Goal: Task Accomplishment & Management: Manage account settings

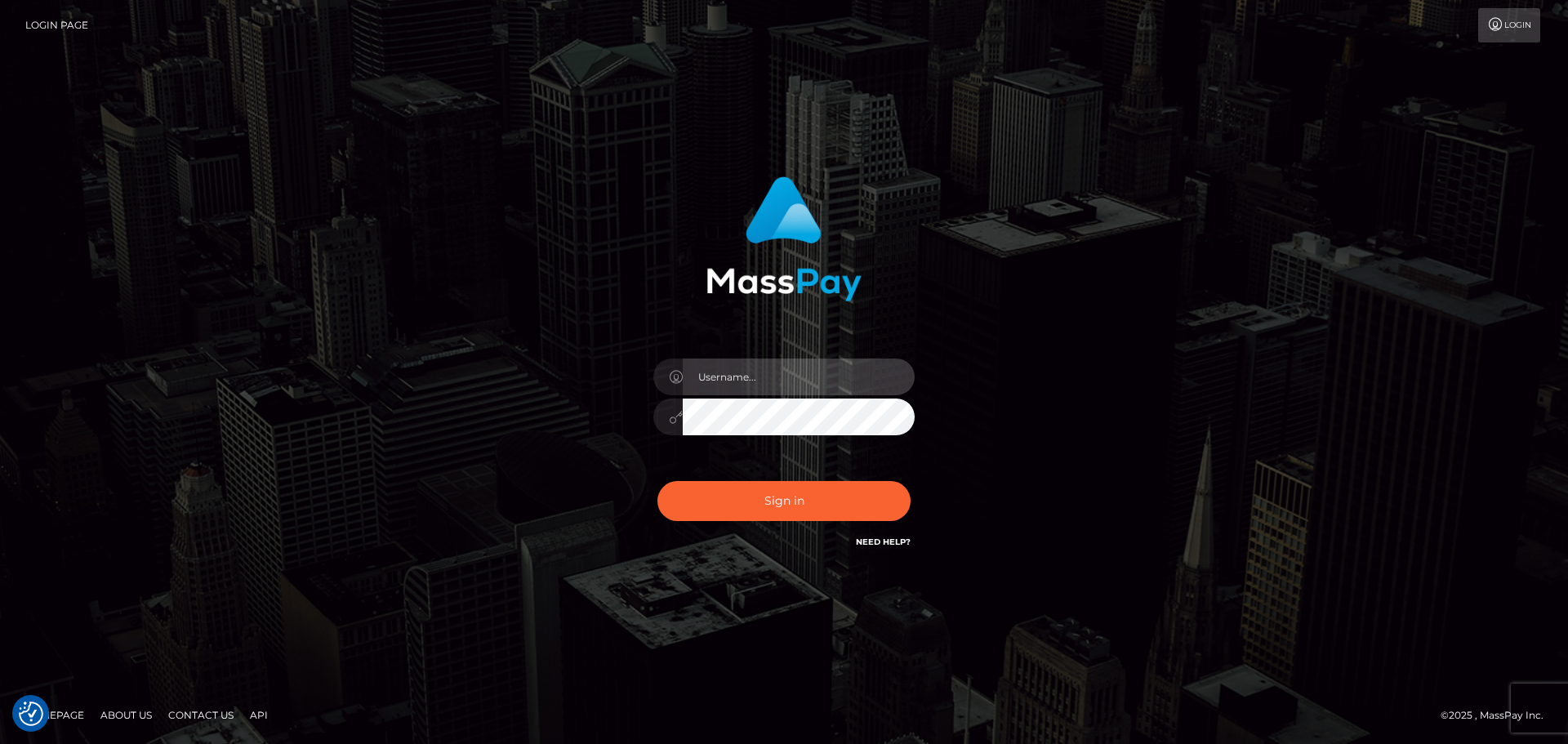
click at [798, 380] on input "text" at bounding box center [799, 376] width 232 height 36
type input "Raymundo.xcite"
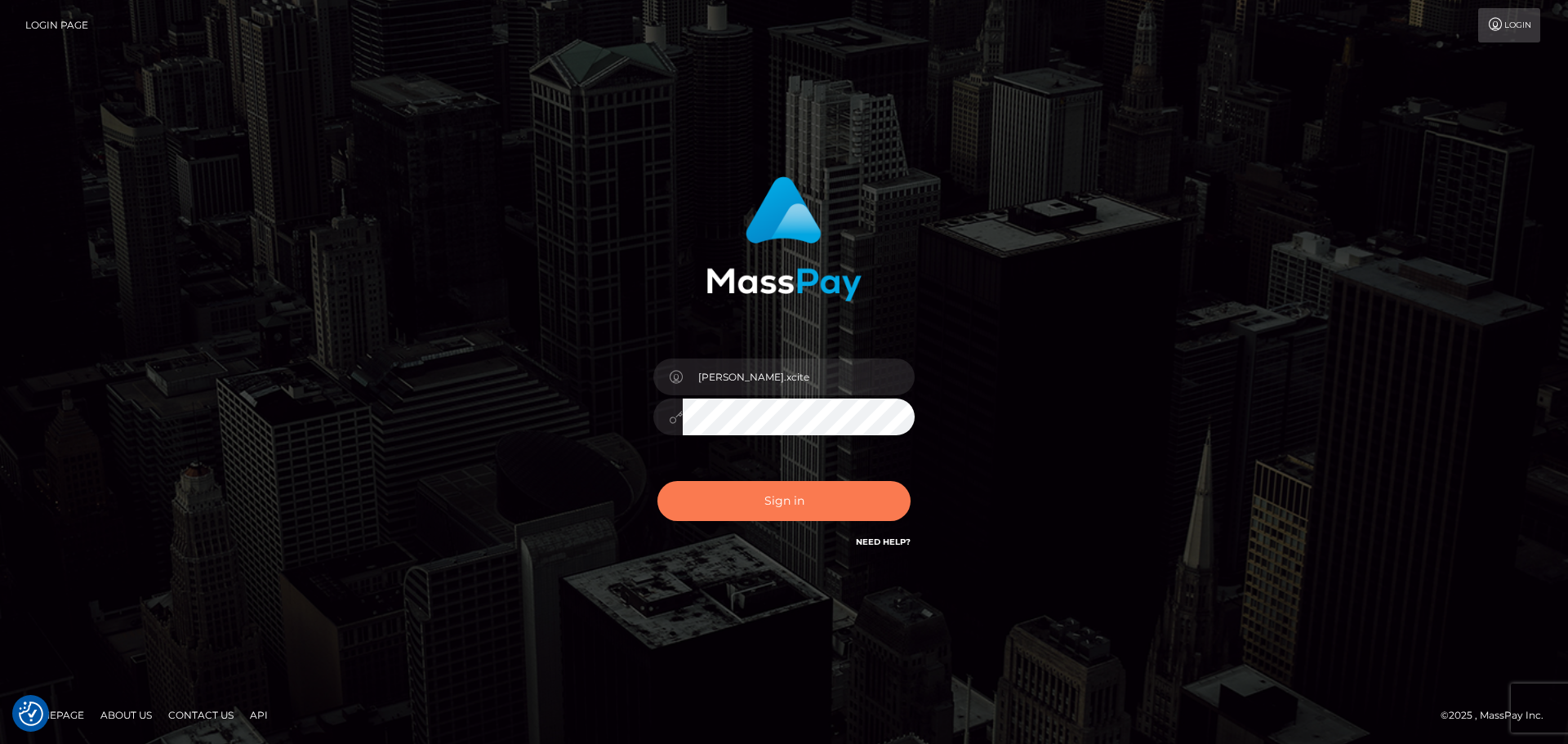
click at [804, 502] on button "Sign in" at bounding box center [784, 501] width 253 height 40
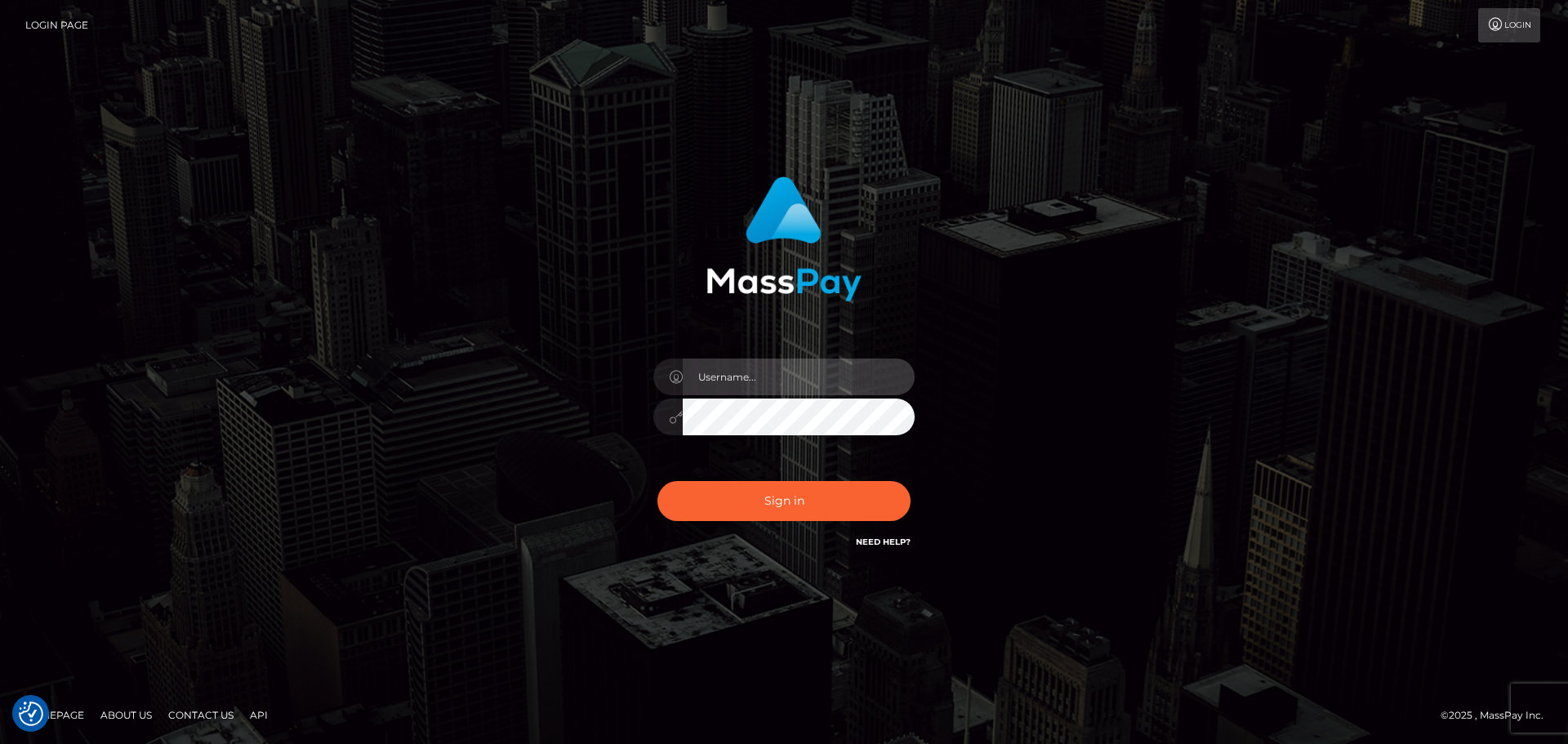
click at [856, 380] on input "text" at bounding box center [799, 376] width 232 height 36
type input "[PERSON_NAME].xcite"
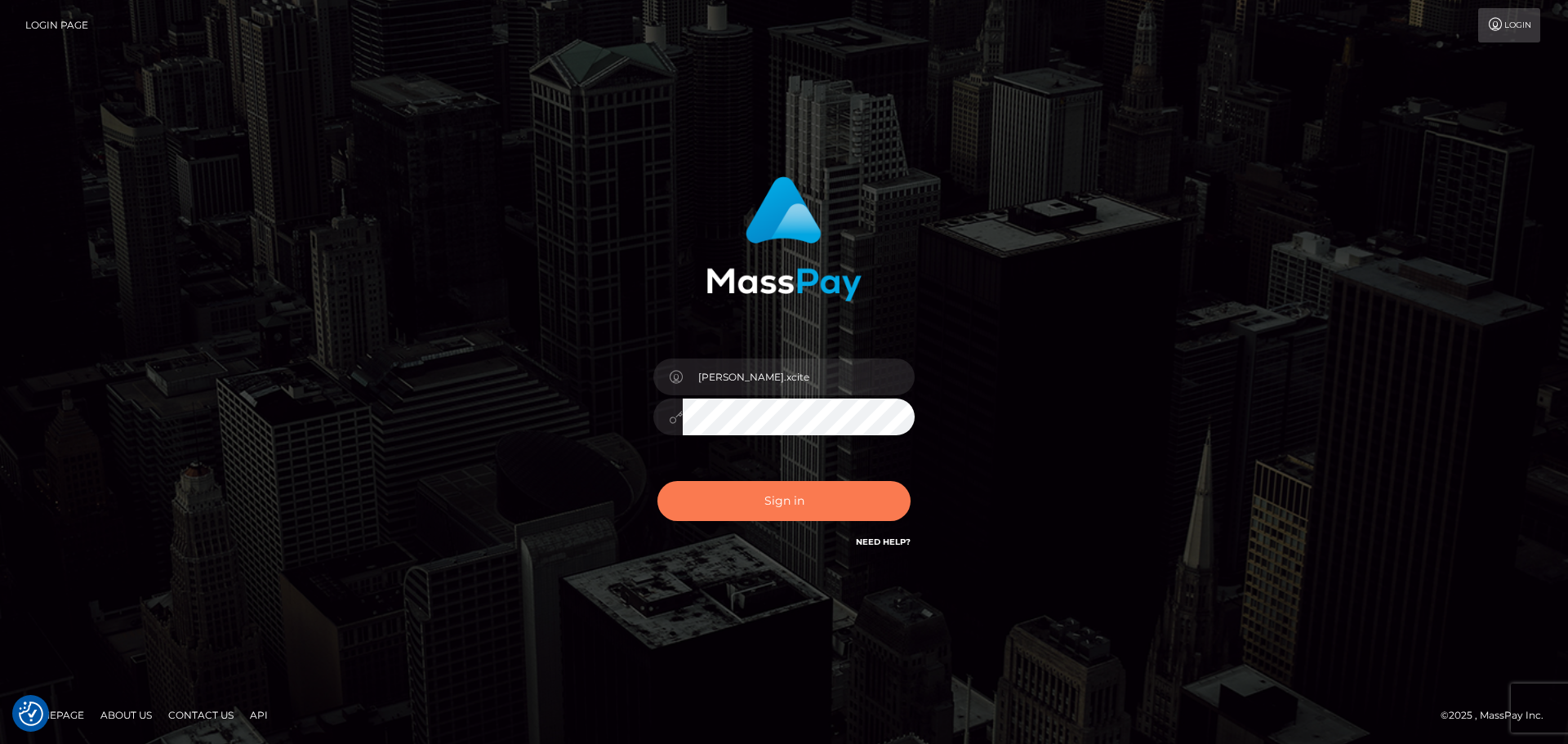
click at [840, 488] on button "Sign in" at bounding box center [784, 501] width 253 height 40
click at [812, 505] on button "Sign in" at bounding box center [784, 501] width 253 height 40
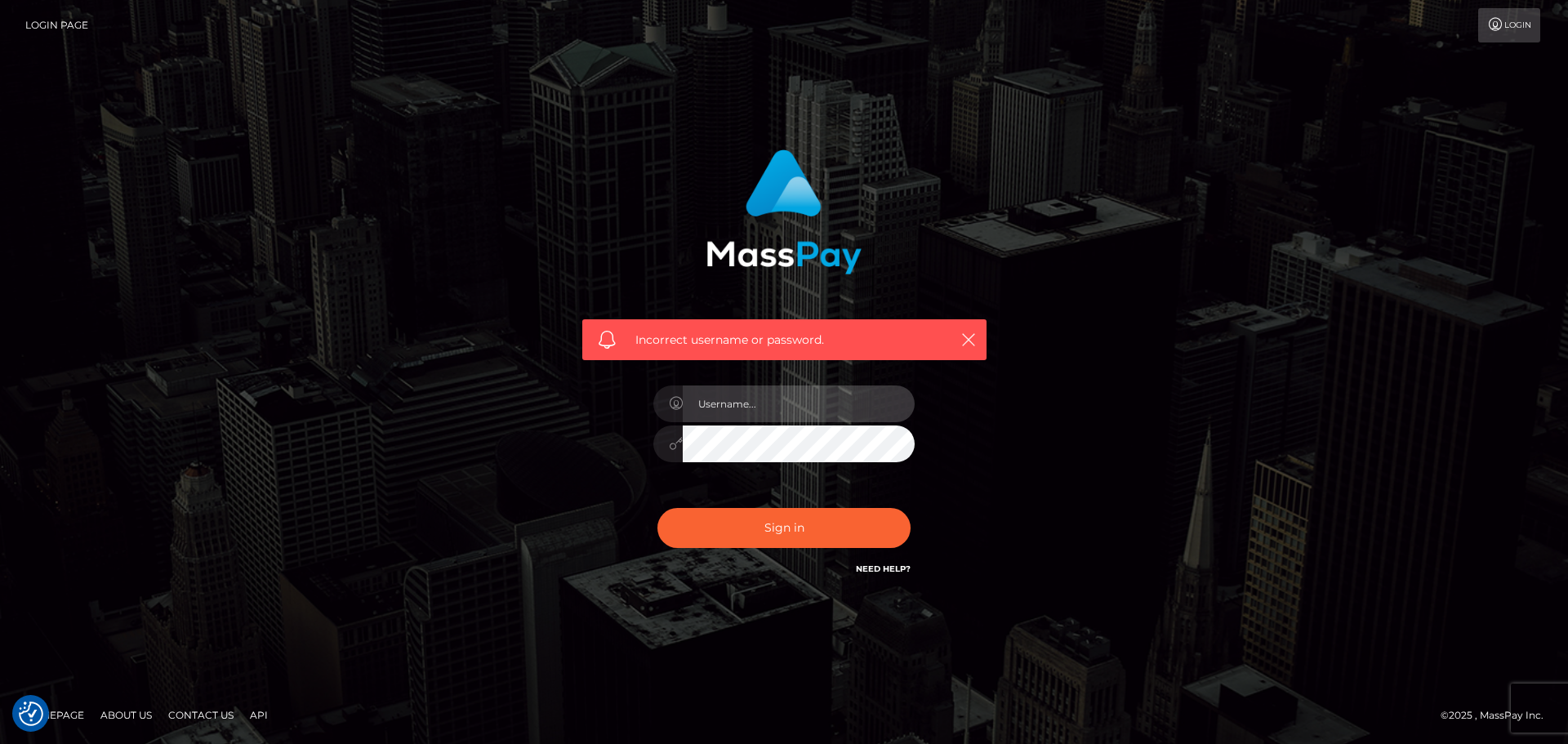
click at [753, 409] on input "text" at bounding box center [799, 403] width 232 height 36
type input "Raymundo.xcite"
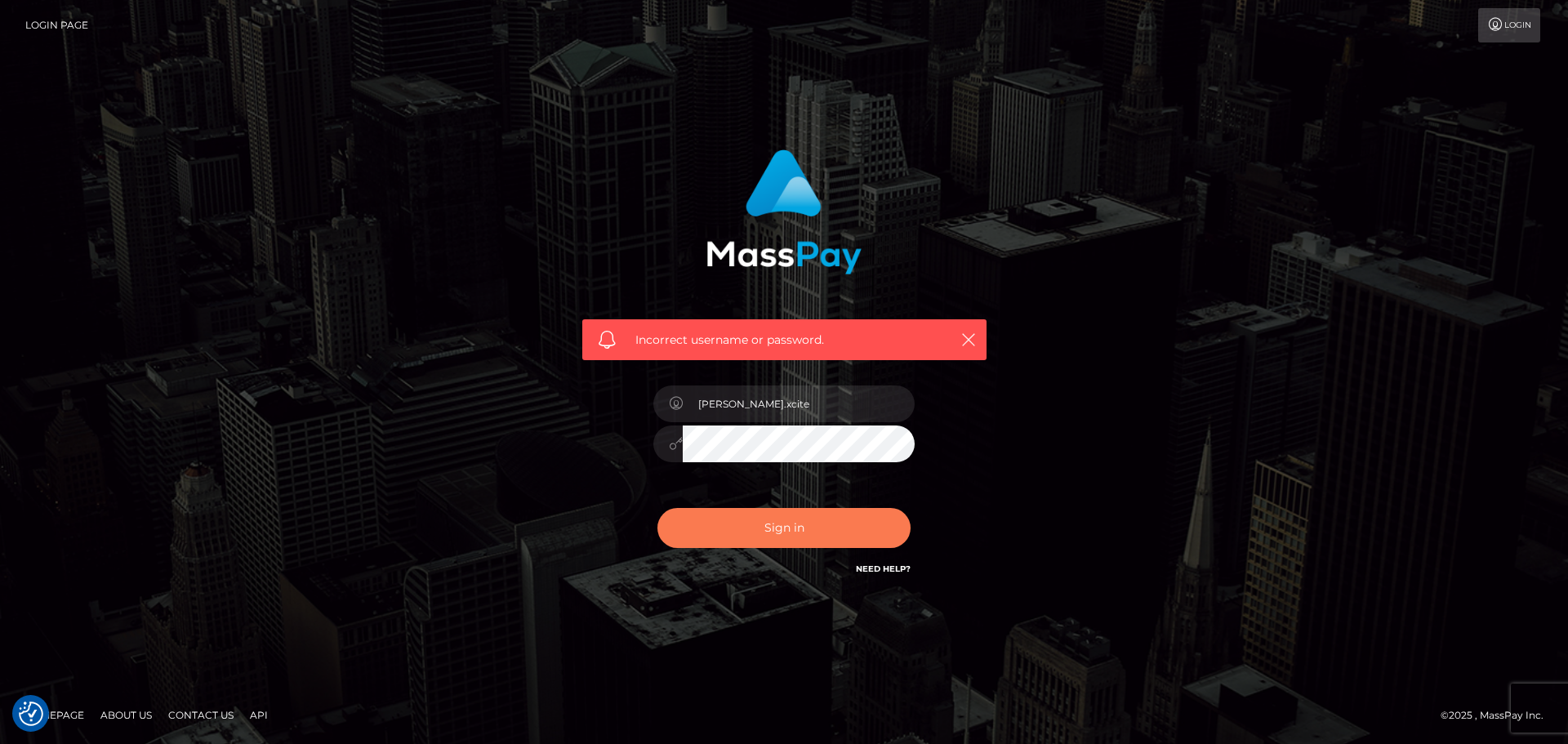
click at [816, 520] on button "Sign in" at bounding box center [784, 528] width 253 height 40
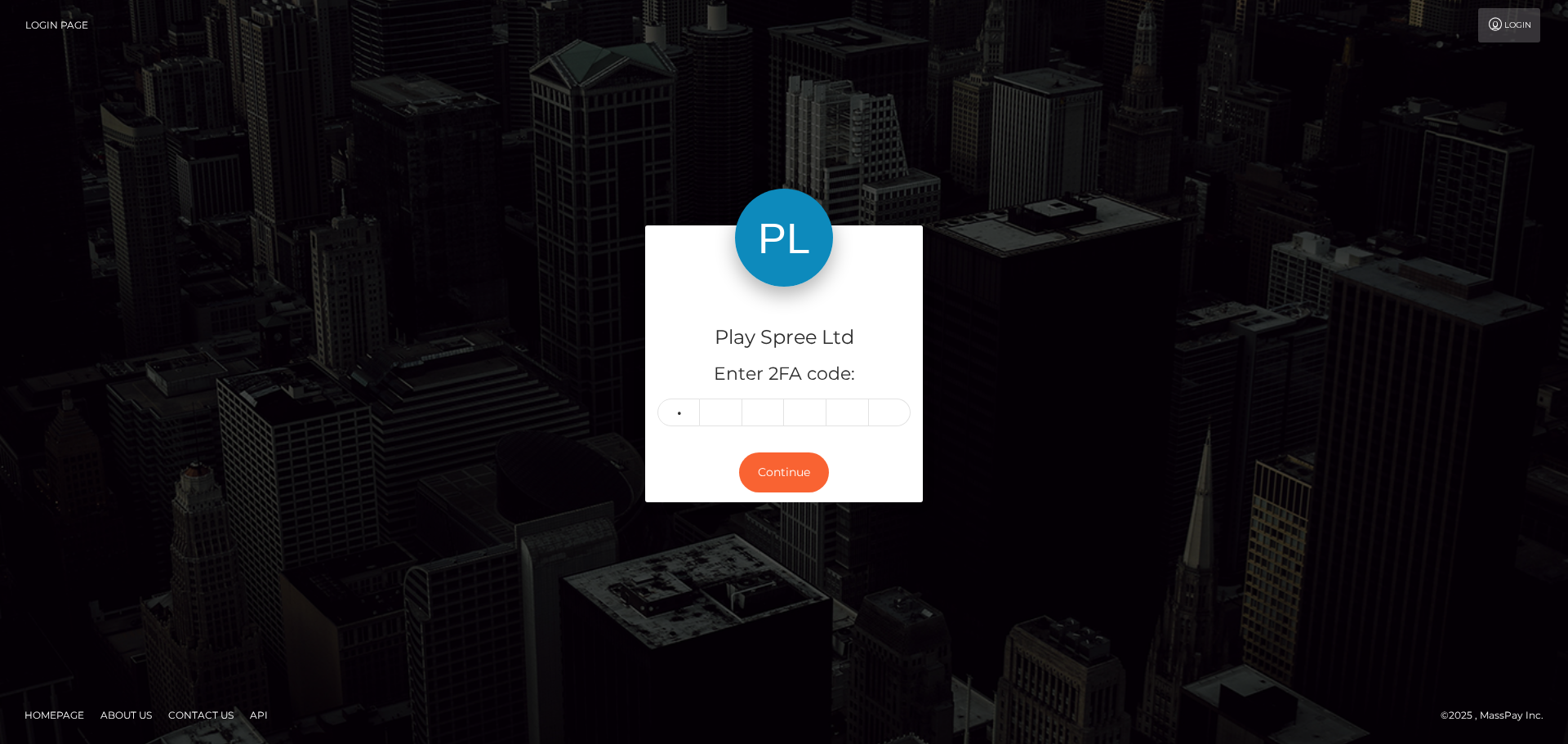
type input "1"
type input "7"
type input "9"
type input "5"
type input "9"
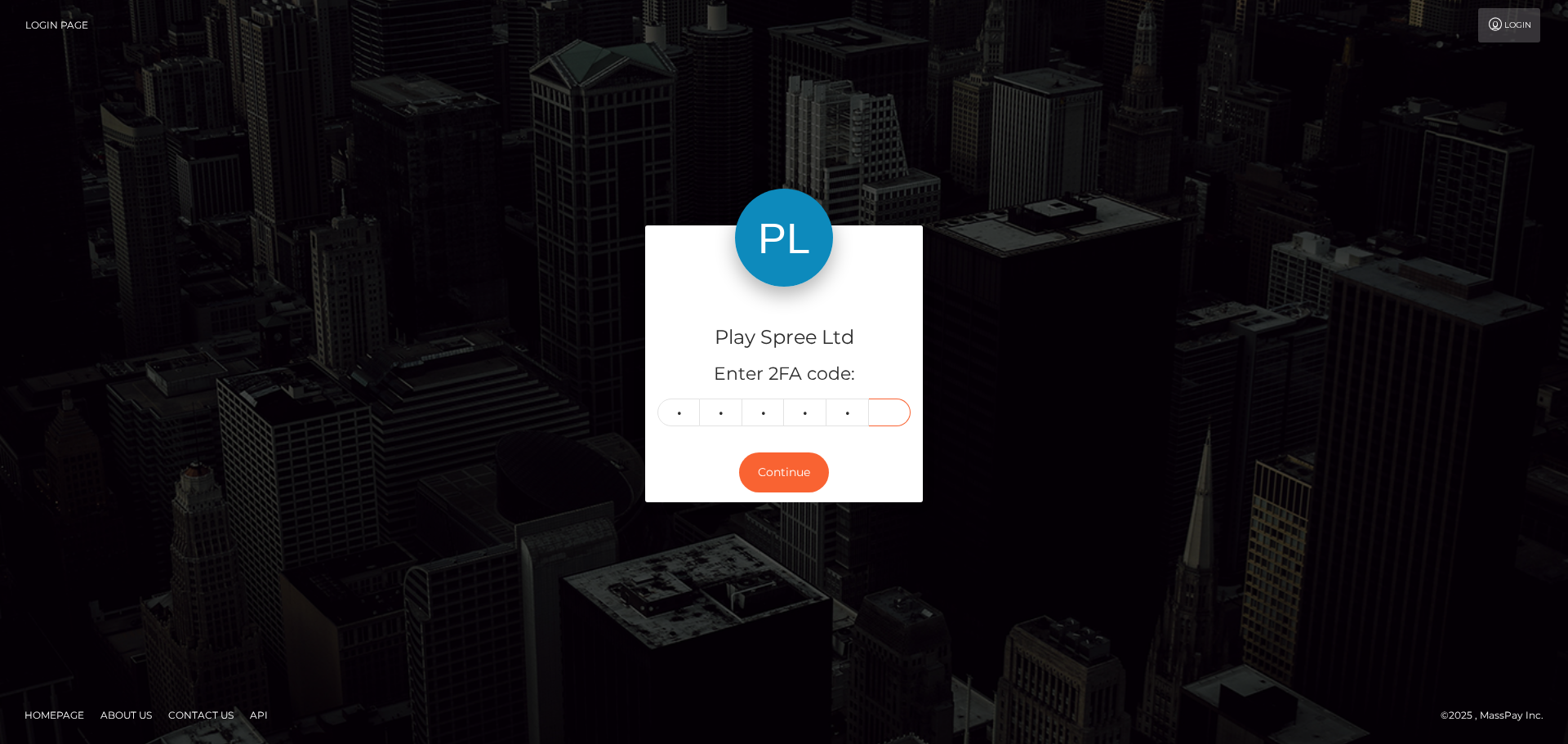
type input "3"
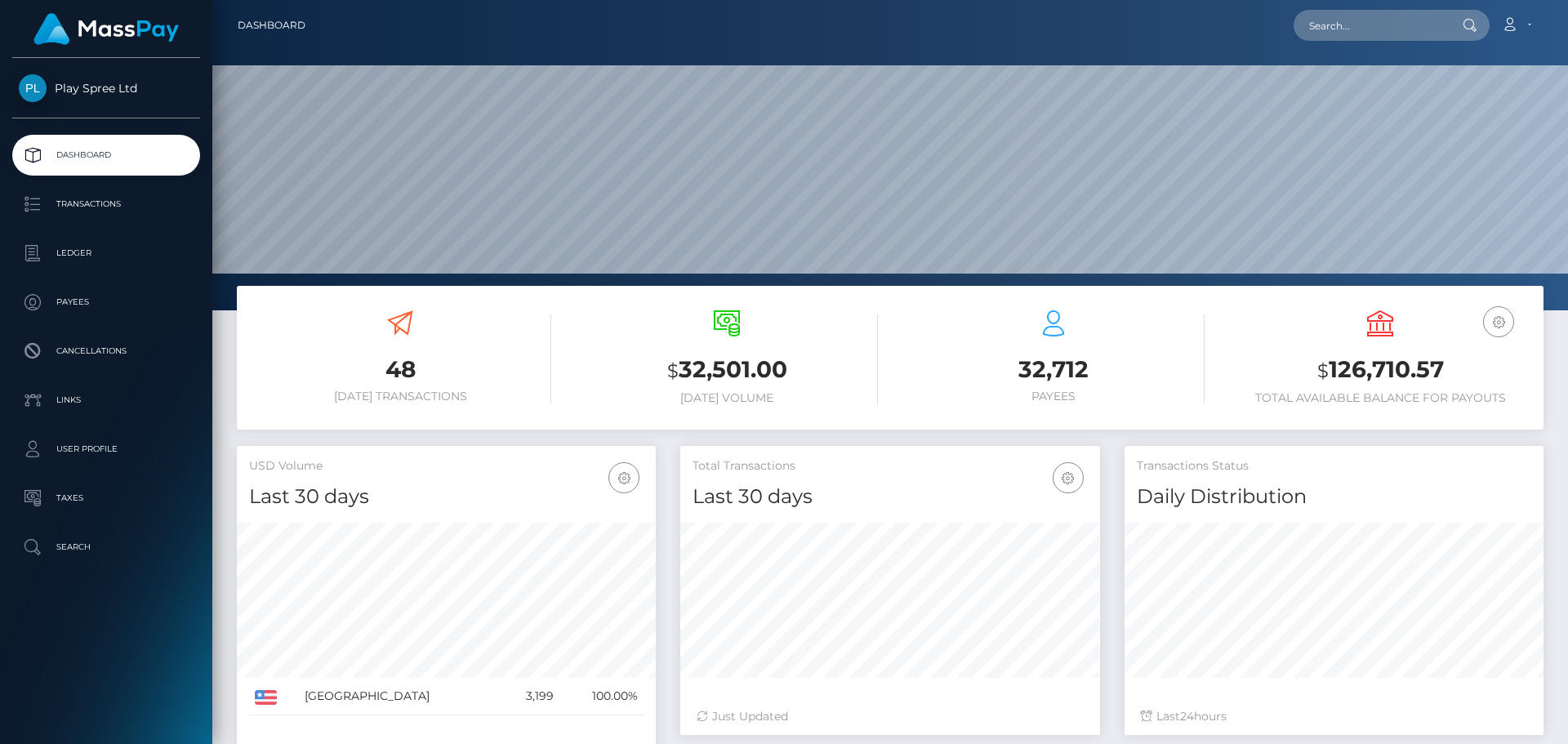
scroll to position [290, 420]
click at [1388, 374] on h3 "$ 126,710.57" at bounding box center [1381, 370] width 302 height 33
copy div "$ 126,710.57"
